Goal: Transaction & Acquisition: Purchase product/service

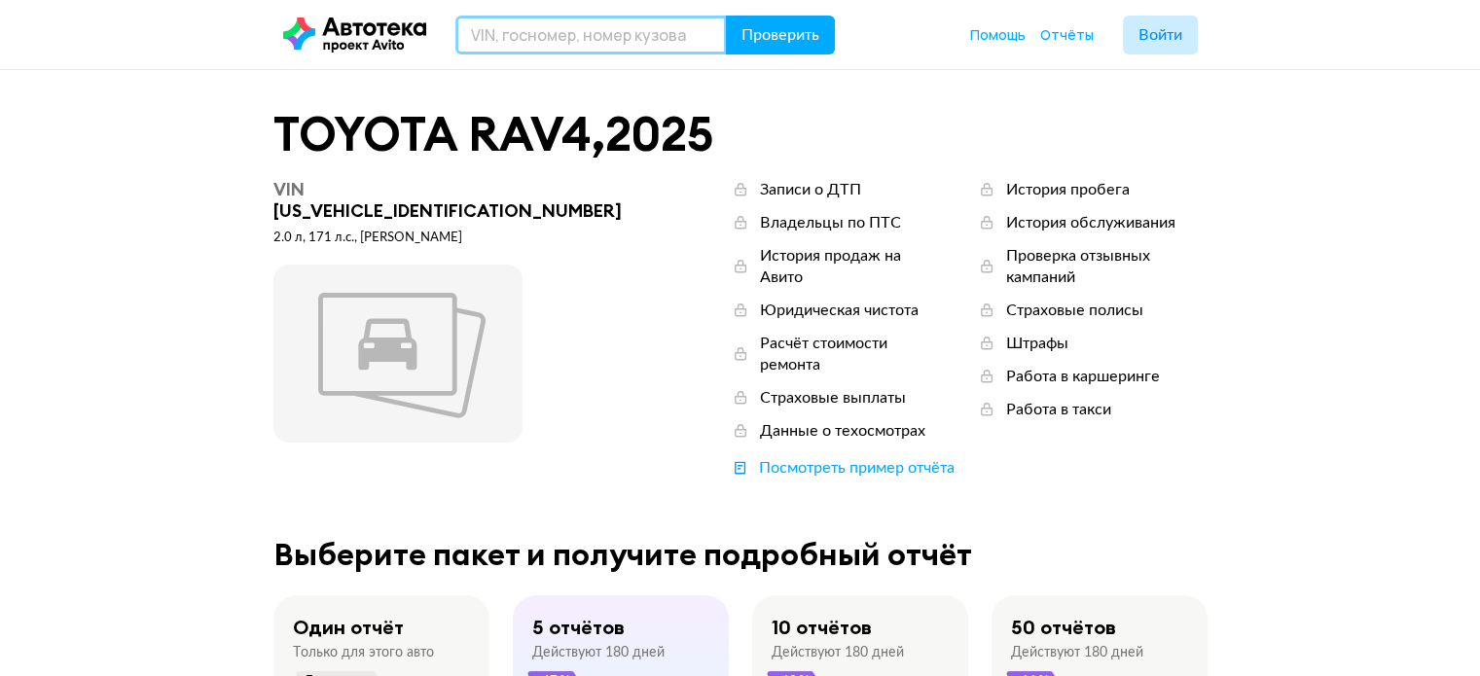
click at [579, 33] on input "text" at bounding box center [592, 35] width 272 height 39
paste input "[VEHICLE_IDENTIFICATION_NUMBER]"
type input "[VEHICLE_IDENTIFICATION_NUMBER]"
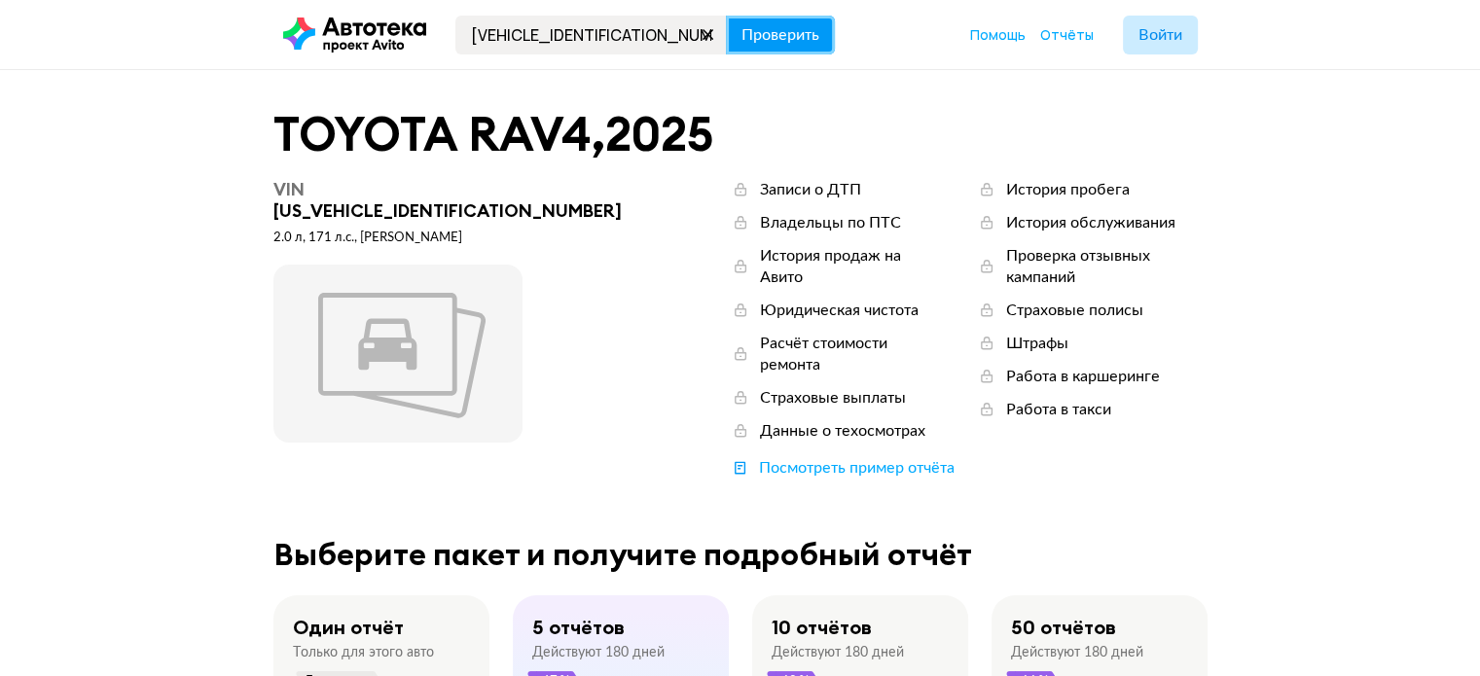
click at [787, 36] on span "Проверить" at bounding box center [781, 35] width 78 height 16
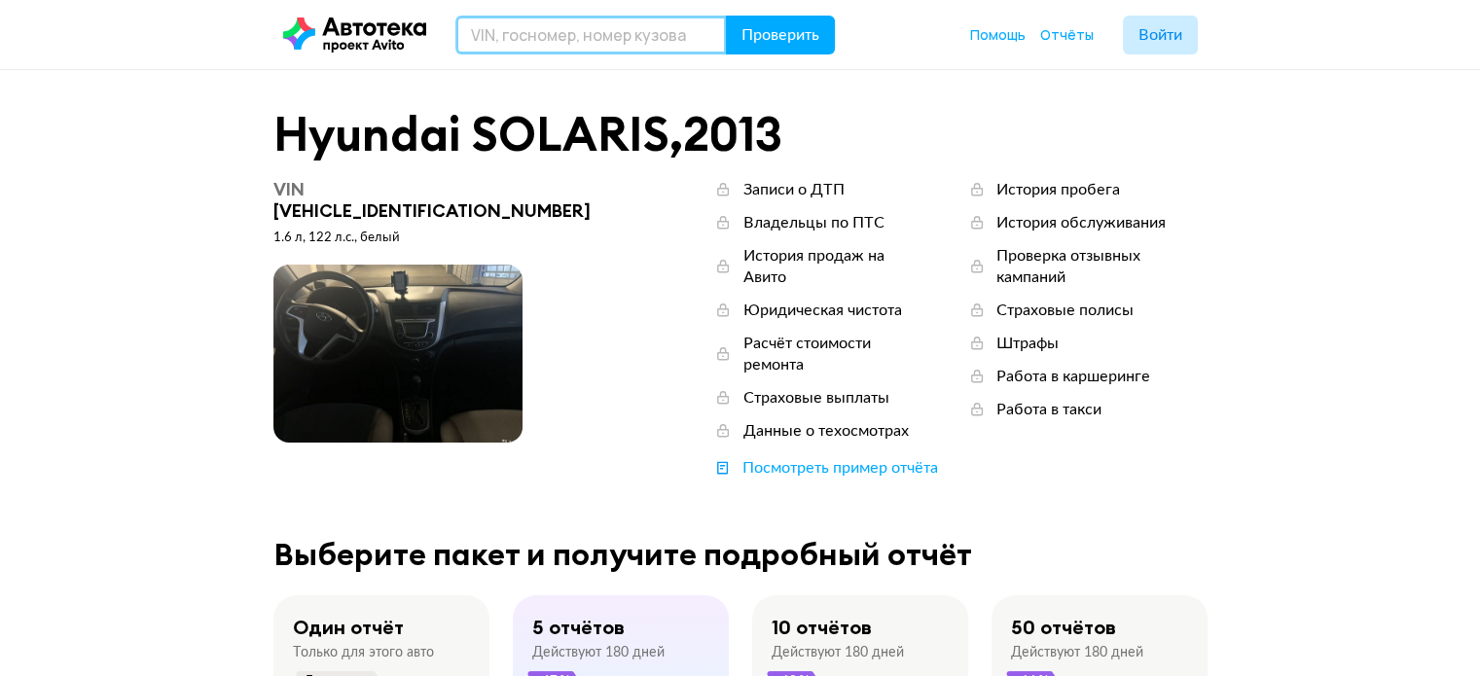
click at [588, 26] on input "text" at bounding box center [592, 35] width 272 height 39
paste input "[US_VEHICLE_IDENTIFICATION_NUMBER]"
type input "[US_VEHICLE_IDENTIFICATION_NUMBER]"
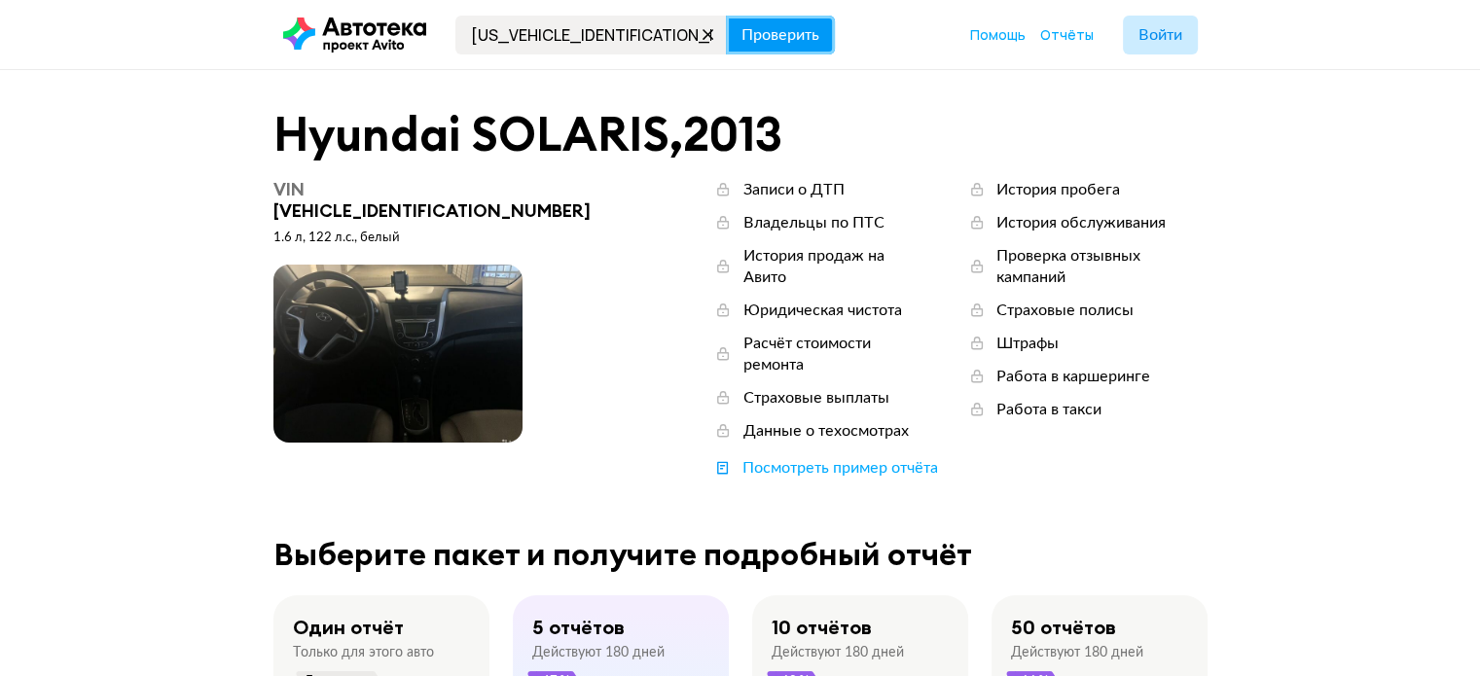
click at [763, 30] on span "Проверить" at bounding box center [781, 35] width 78 height 16
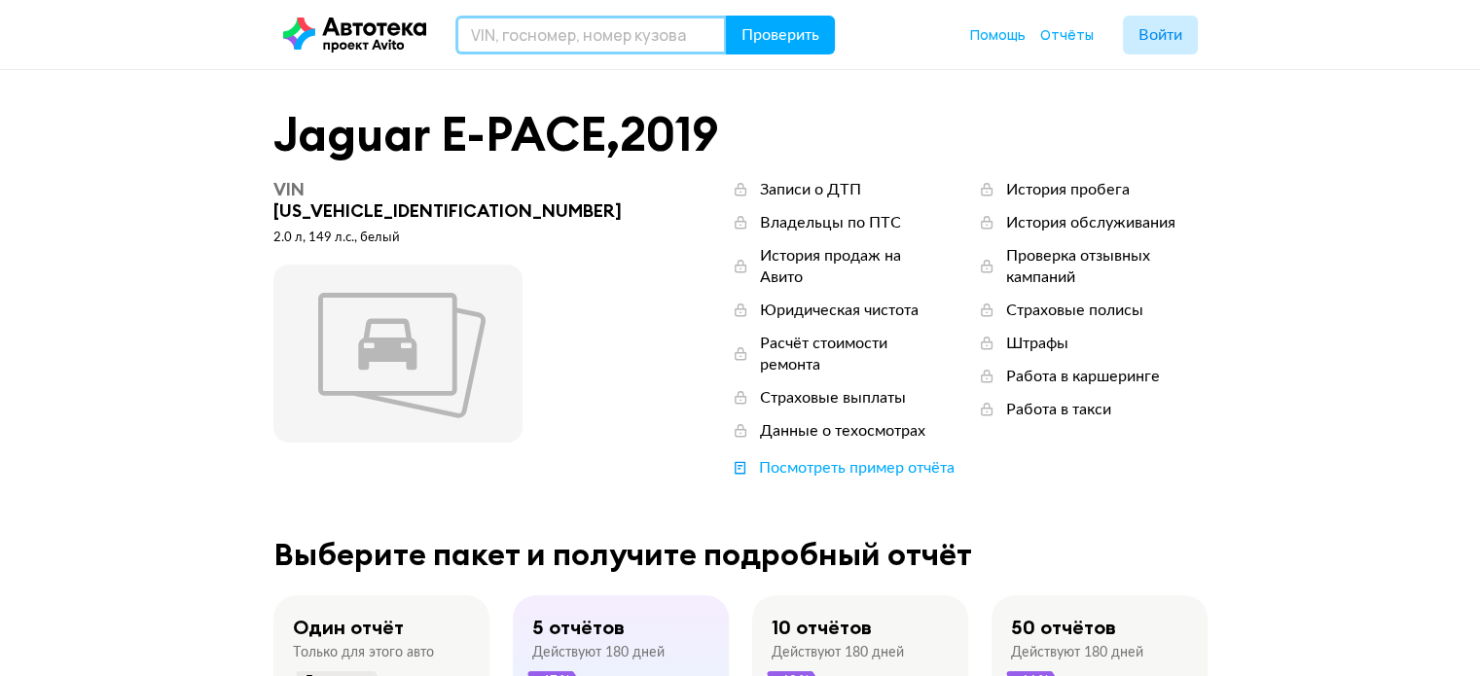
click at [569, 46] on input "text" at bounding box center [592, 35] width 272 height 39
paste input "[US_VEHICLE_IDENTIFICATION_NUMBER]"
type input "[US_VEHICLE_IDENTIFICATION_NUMBER]"
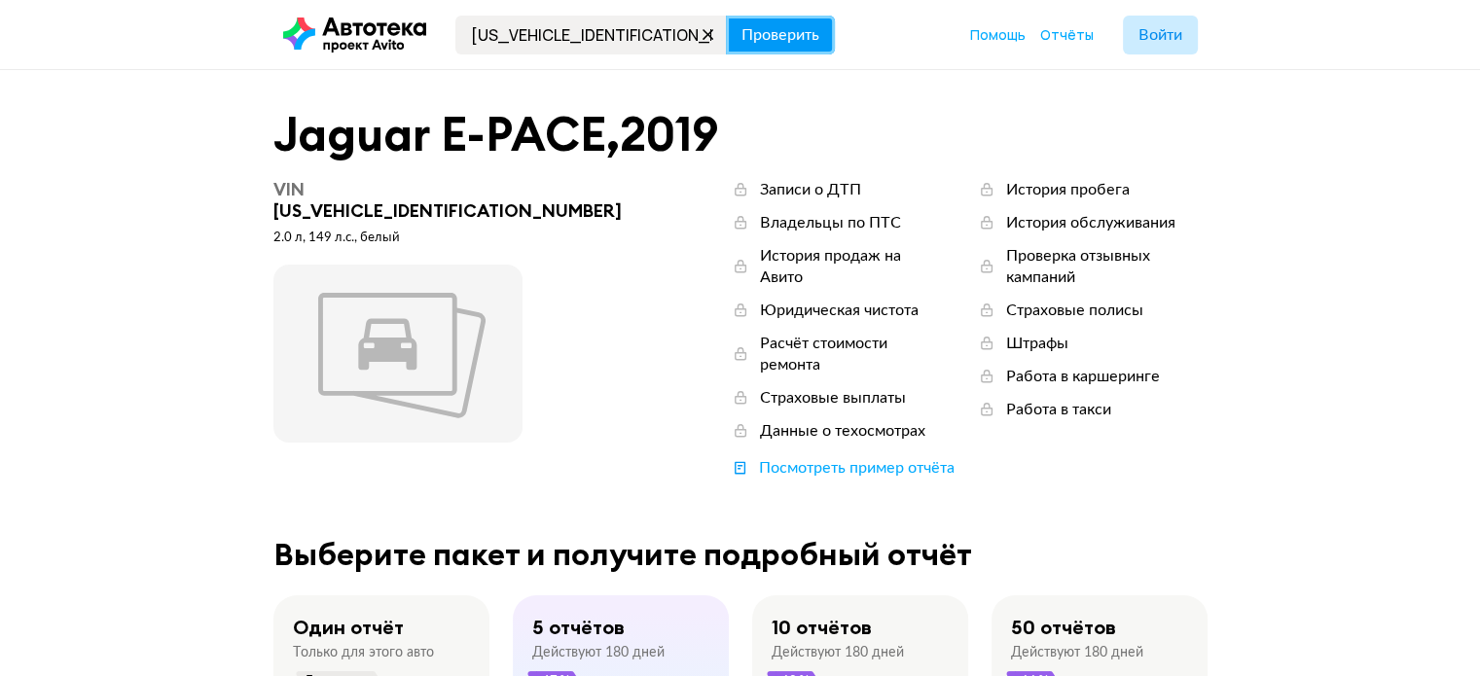
click at [776, 27] on span "Проверить" at bounding box center [781, 35] width 78 height 16
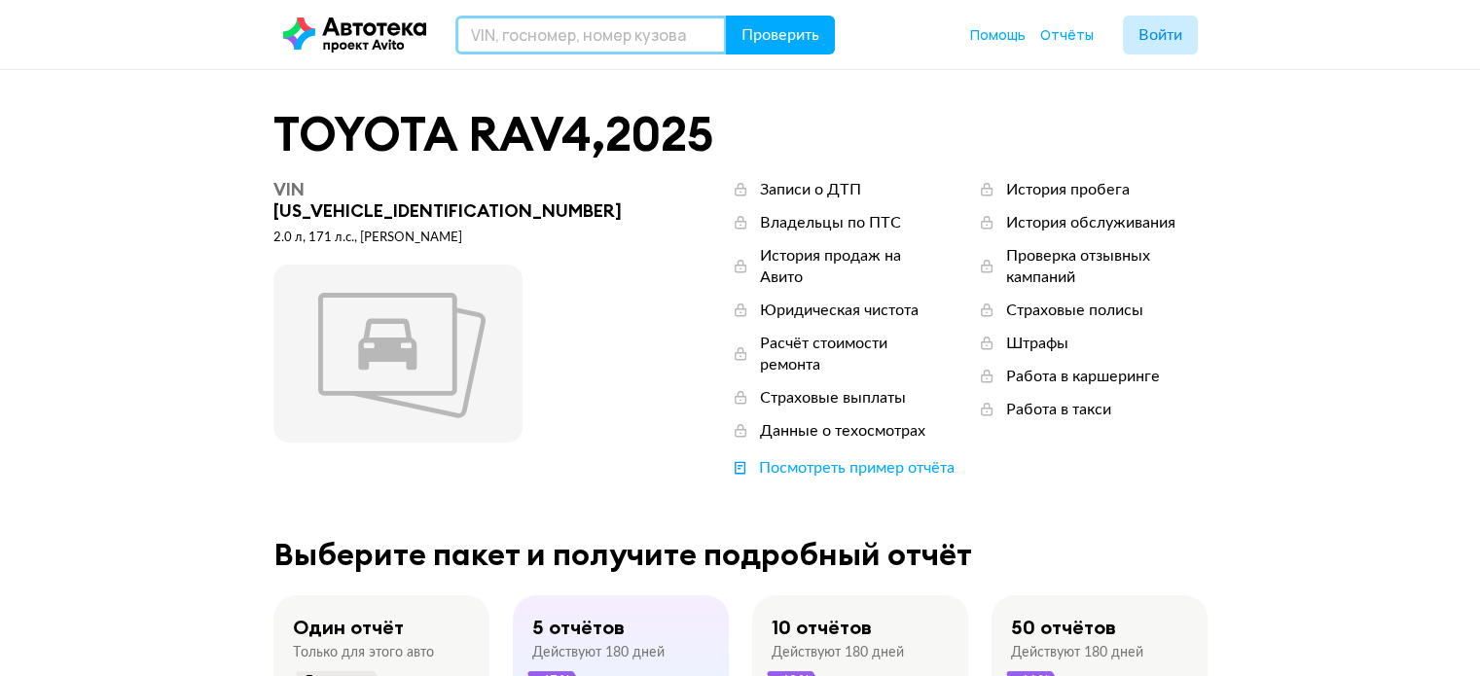
click at [635, 46] on input "text" at bounding box center [592, 35] width 272 height 39
paste input "[US_VEHICLE_IDENTIFICATION_NUMBER]"
type input "[US_VEHICLE_IDENTIFICATION_NUMBER]"
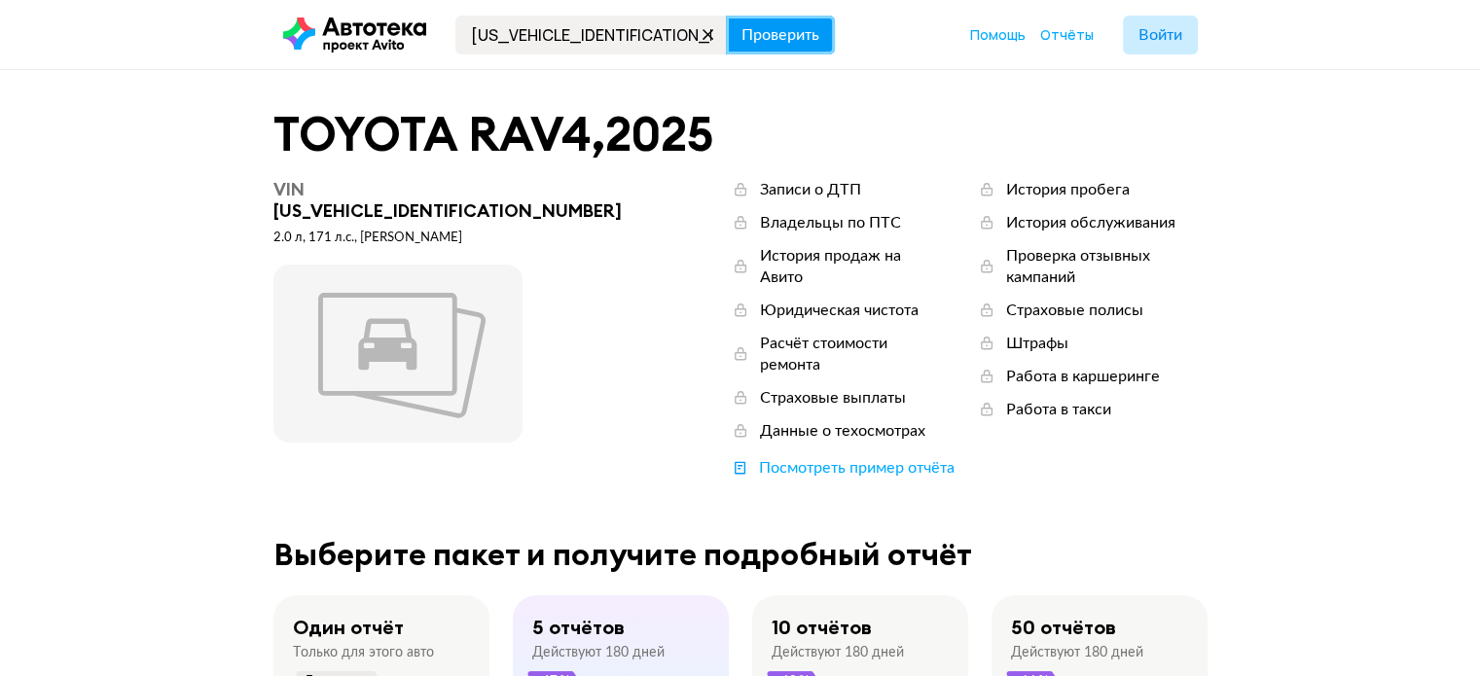
click at [819, 21] on button "Проверить" at bounding box center [780, 35] width 109 height 39
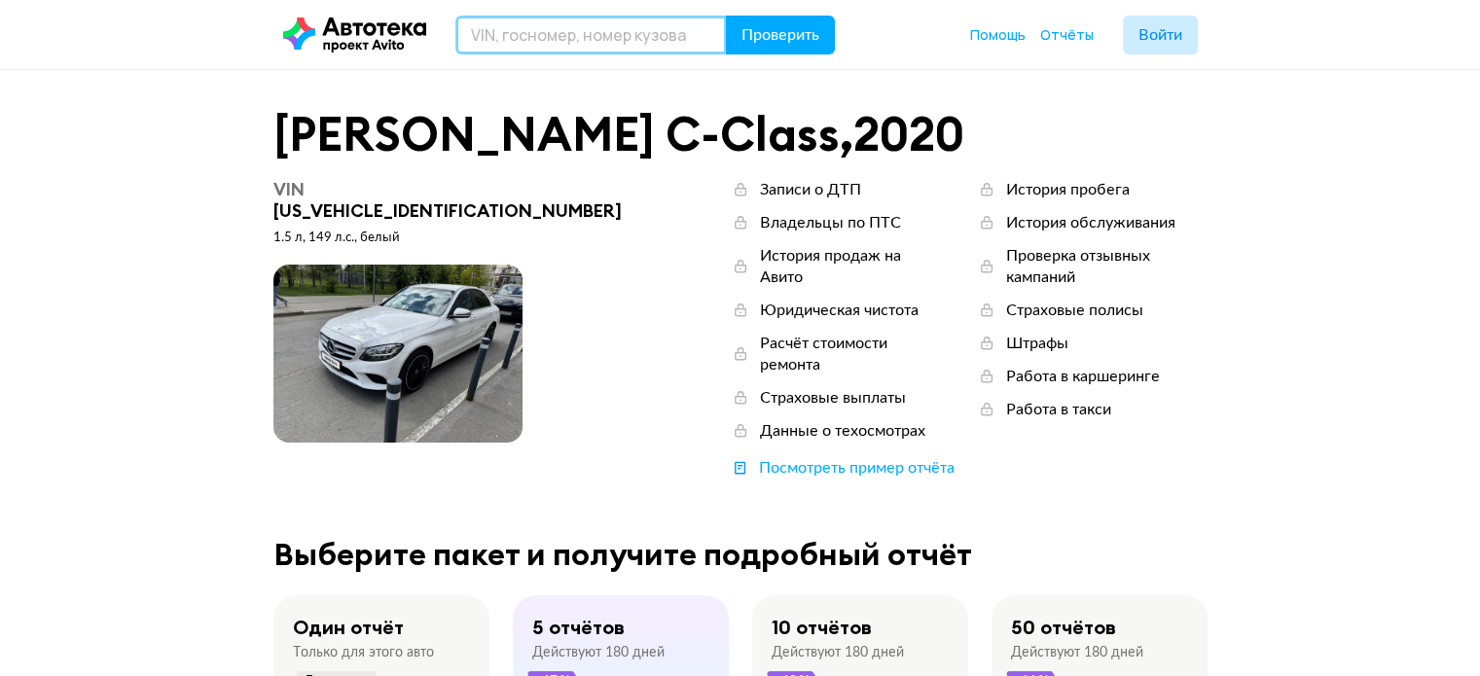
click at [611, 33] on input "text" at bounding box center [592, 35] width 272 height 39
paste input "[US_VEHICLE_IDENTIFICATION_NUMBER]"
type input "[US_VEHICLE_IDENTIFICATION_NUMBER]"
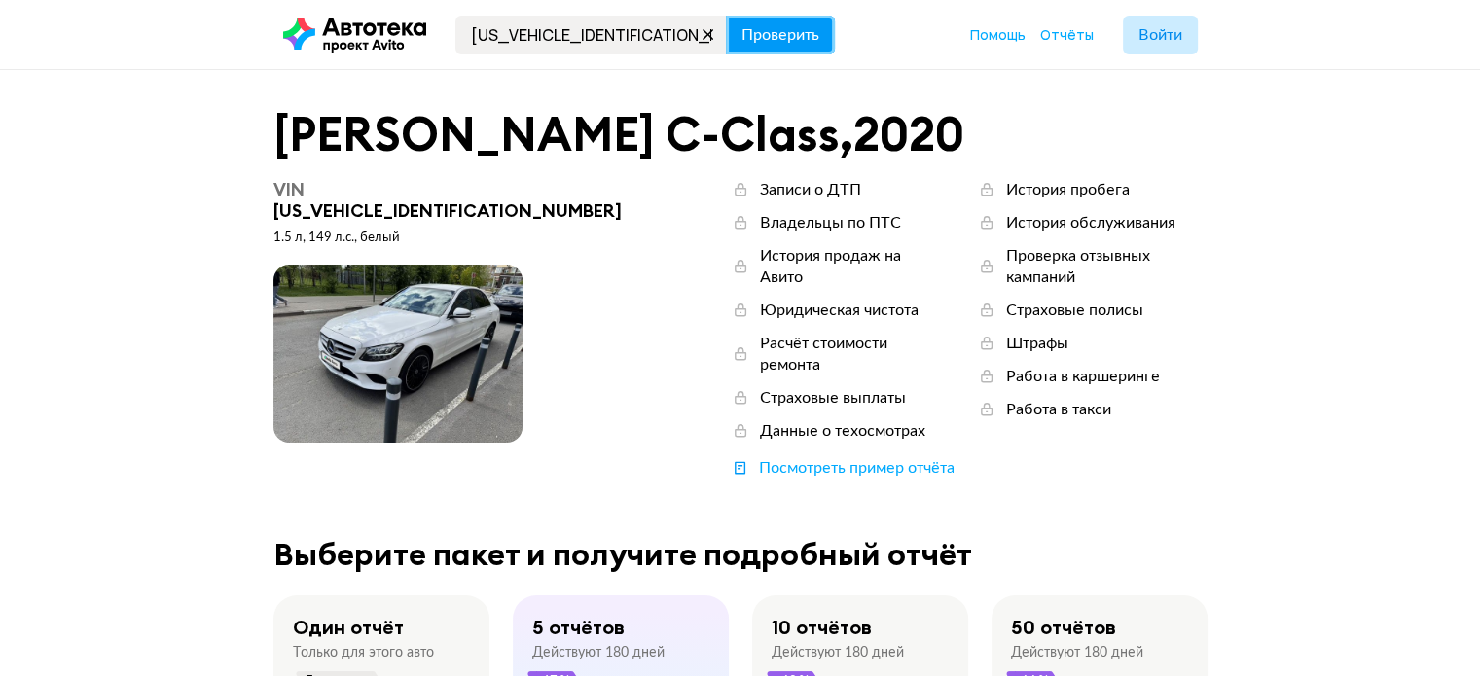
click at [778, 39] on span "Проверить" at bounding box center [781, 35] width 78 height 16
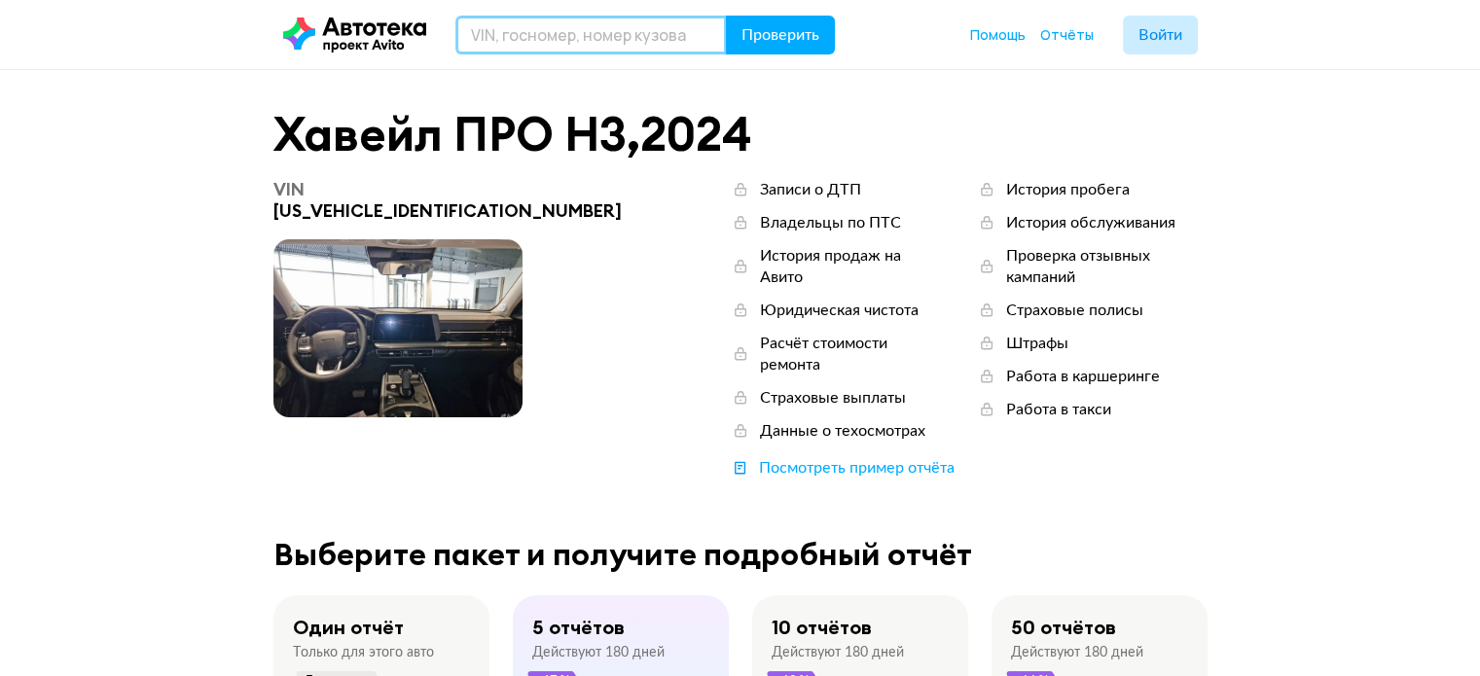
click at [611, 42] on input "text" at bounding box center [592, 35] width 272 height 39
paste input "LB37622Z2PX25317"
type input "LB37622Z2PX25317"
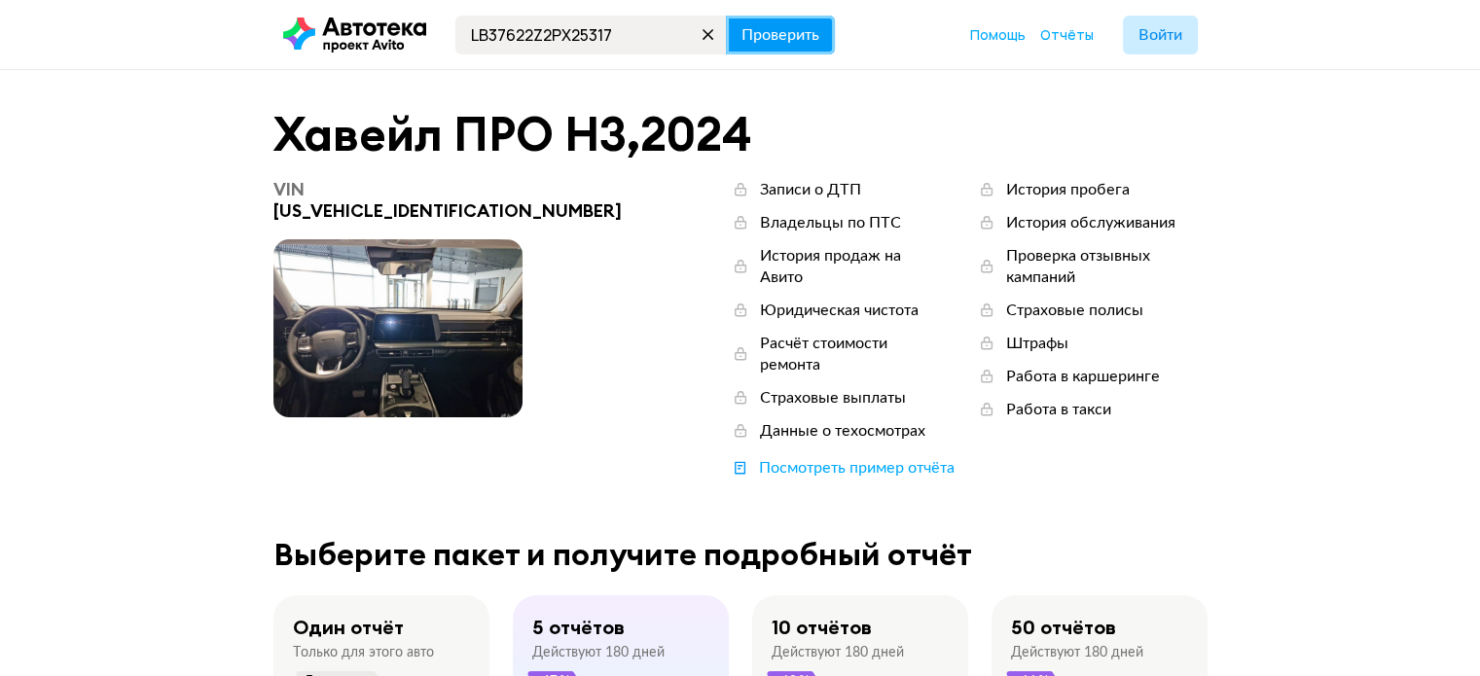
click at [756, 32] on span "Проверить" at bounding box center [781, 35] width 78 height 16
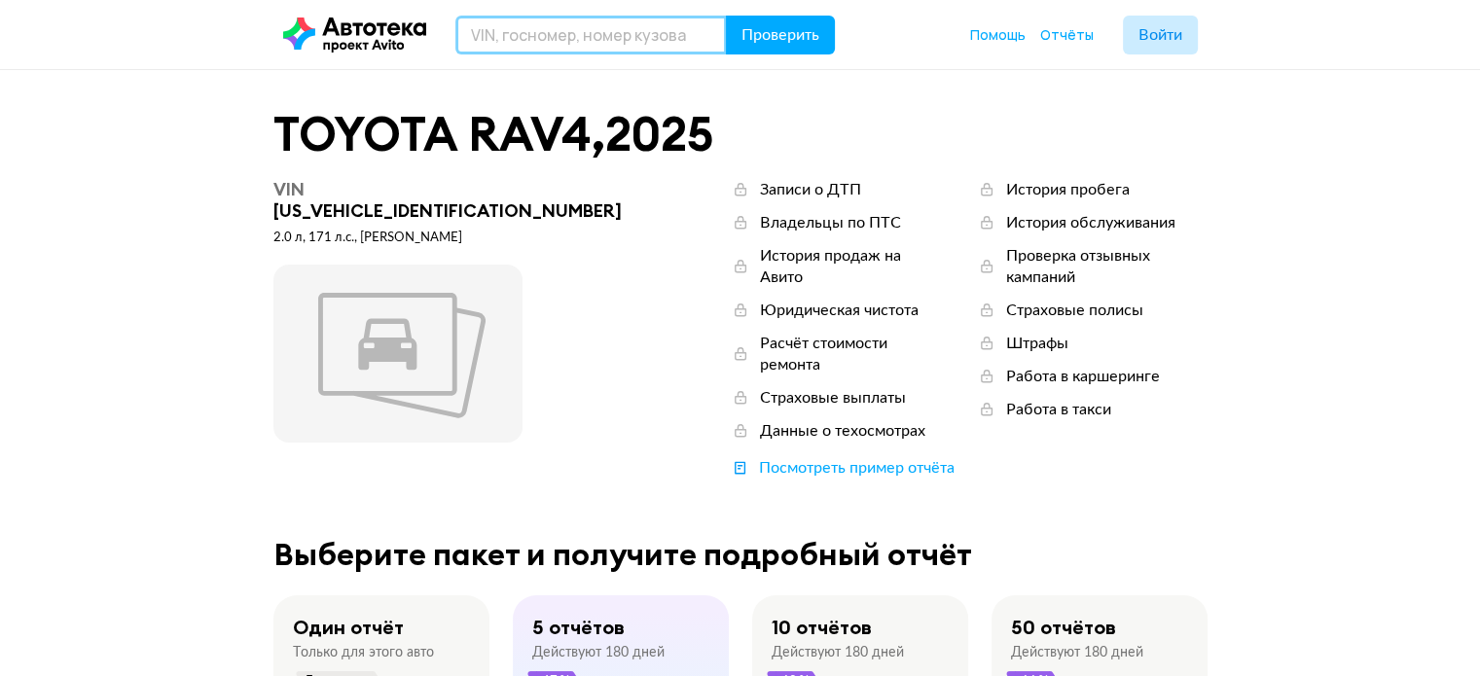
click at [552, 37] on input "text" at bounding box center [592, 35] width 272 height 39
paste input "LB37622Z2PX625317"
type input "LB37622Z2PX625317"
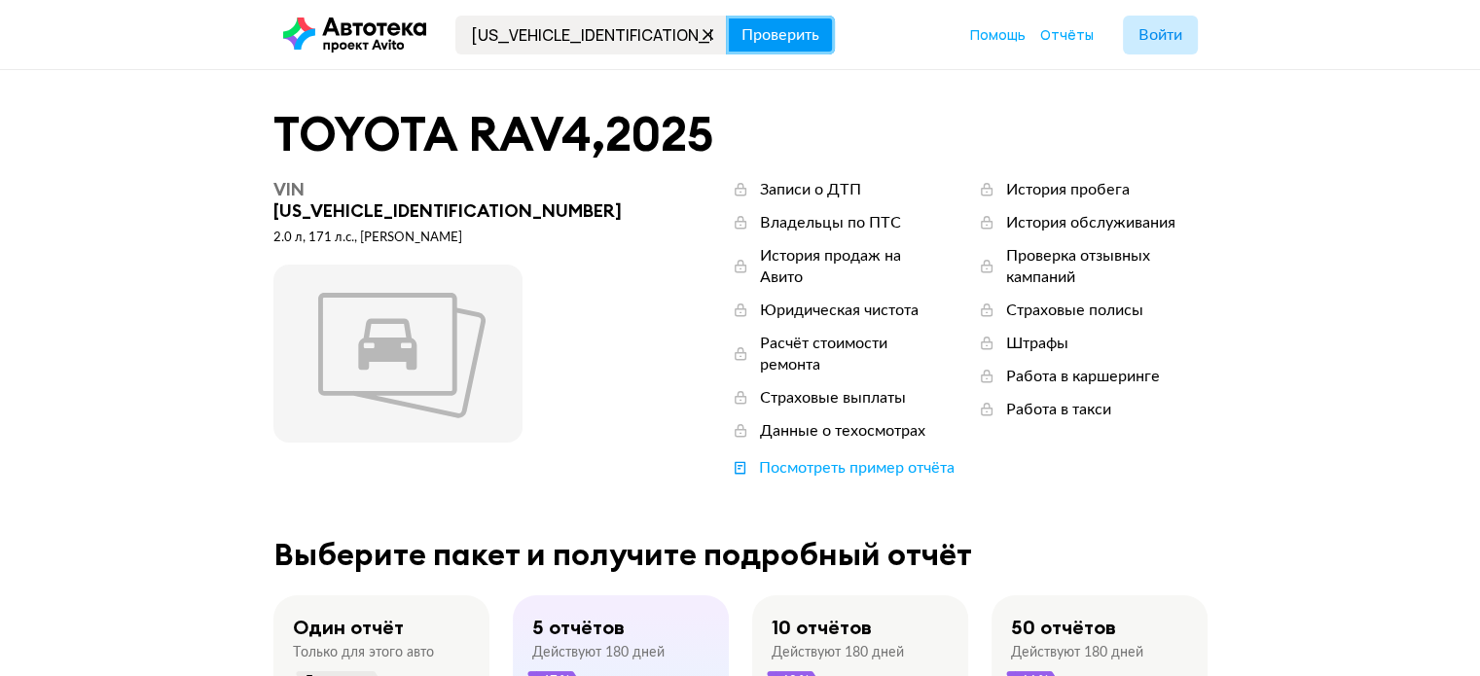
click at [755, 27] on span "Проверить" at bounding box center [781, 35] width 78 height 16
